Goal: Information Seeking & Learning: Learn about a topic

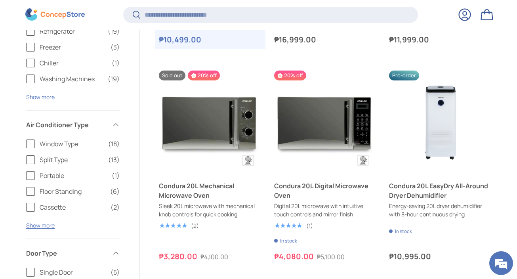
scroll to position [360, 0]
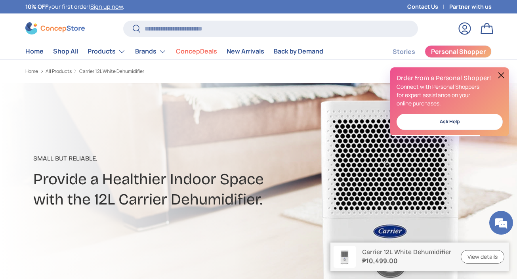
click at [499, 78] on button at bounding box center [501, 75] width 10 height 10
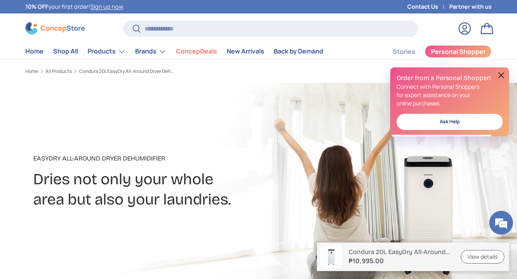
click at [502, 75] on button at bounding box center [501, 75] width 10 height 10
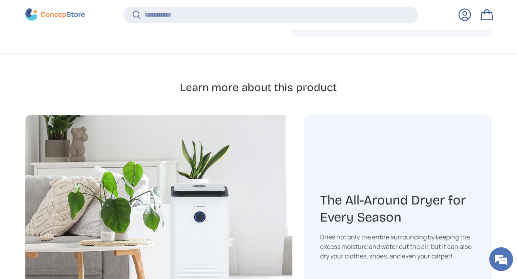
scroll to position [934, 0]
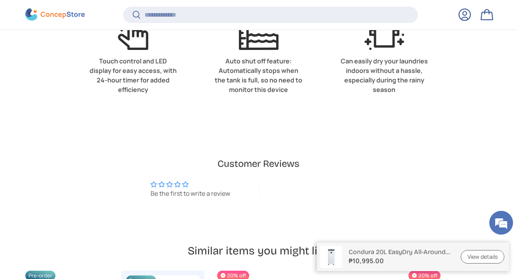
scroll to position [1734, 0]
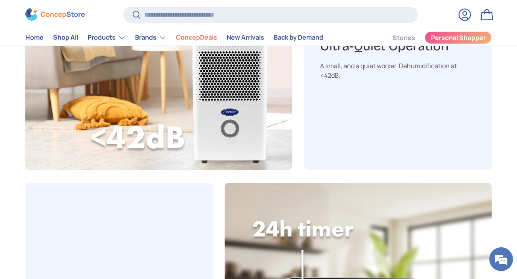
scroll to position [475, 0]
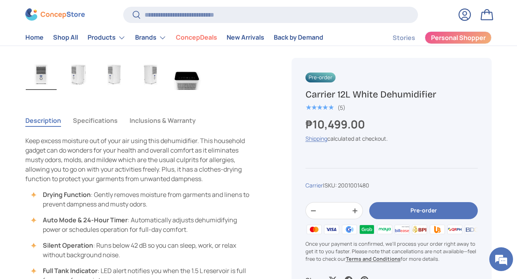
click at [160, 131] on tabbed-content "Description Specifications Inclusions & Warranty Keep excess moisture out of yo…" at bounding box center [139, 210] width 228 height 199
click at [153, 122] on button "Inclusions & Warranty" at bounding box center [162, 120] width 66 height 18
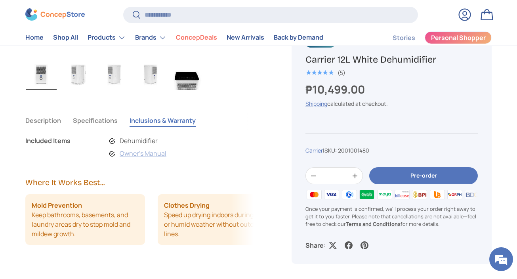
click at [143, 154] on link "Owner's Manual" at bounding box center [143, 153] width 47 height 9
click at [86, 76] on img "Gallery Viewer" at bounding box center [77, 74] width 31 height 32
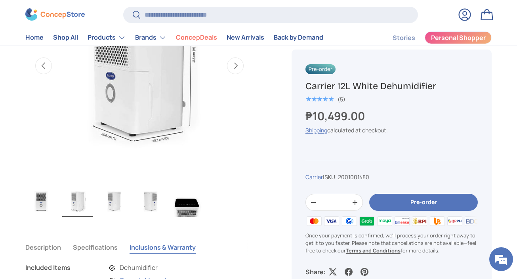
scroll to position [341, 0]
